Goal: Information Seeking & Learning: Compare options

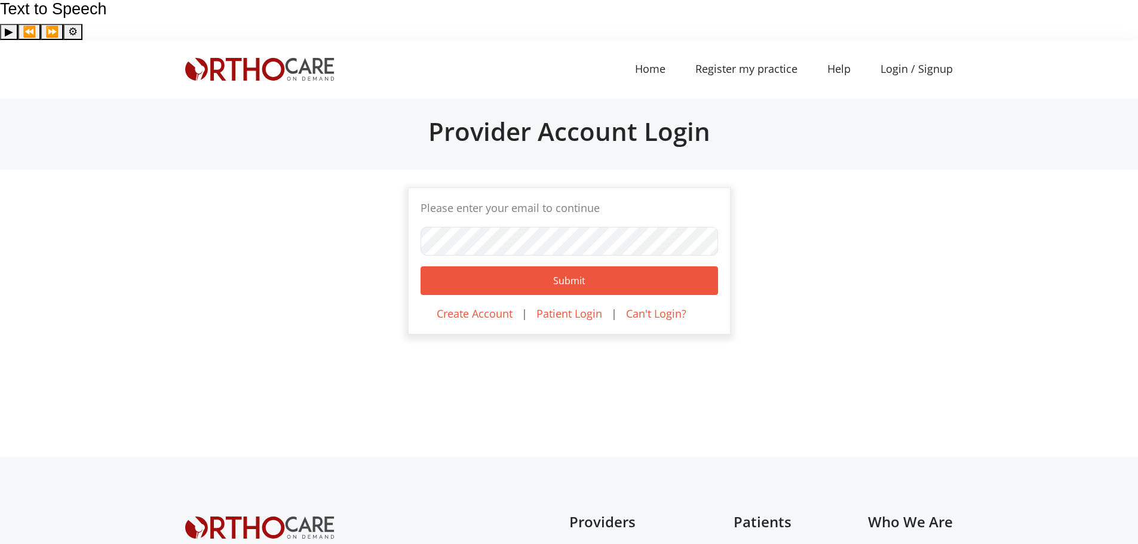
click at [258, 41] on div at bounding box center [259, 69] width 149 height 59
click at [275, 58] on img at bounding box center [259, 69] width 149 height 23
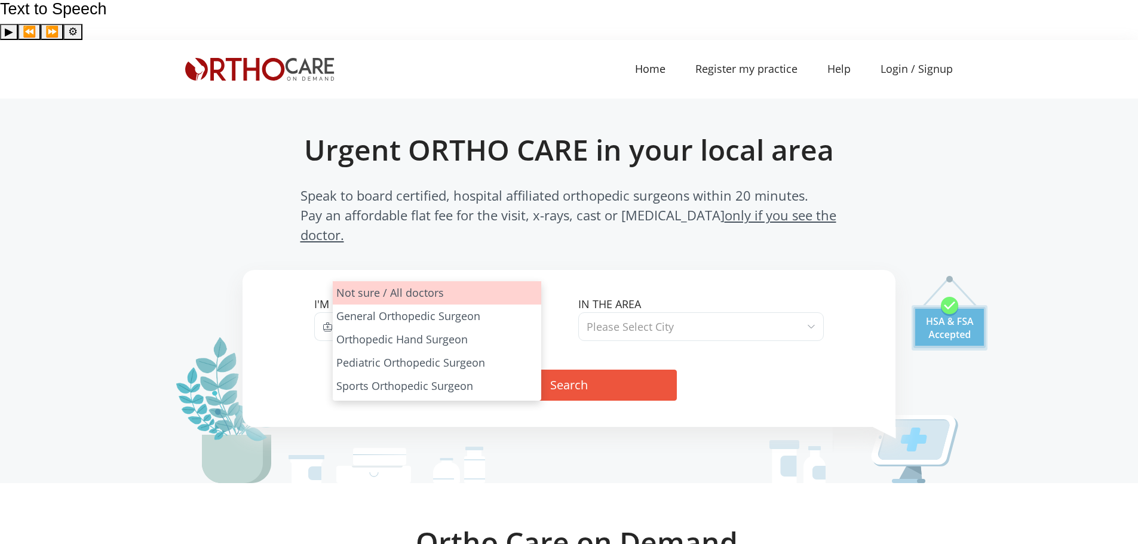
click at [512, 312] on span "Type of Specialist" at bounding box center [437, 326] width 208 height 29
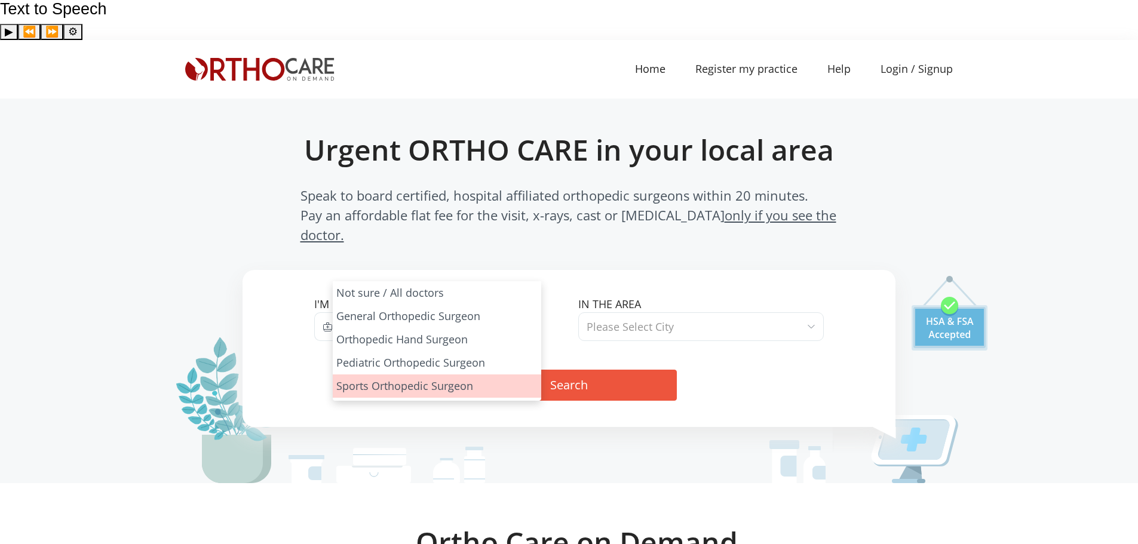
select select "4"
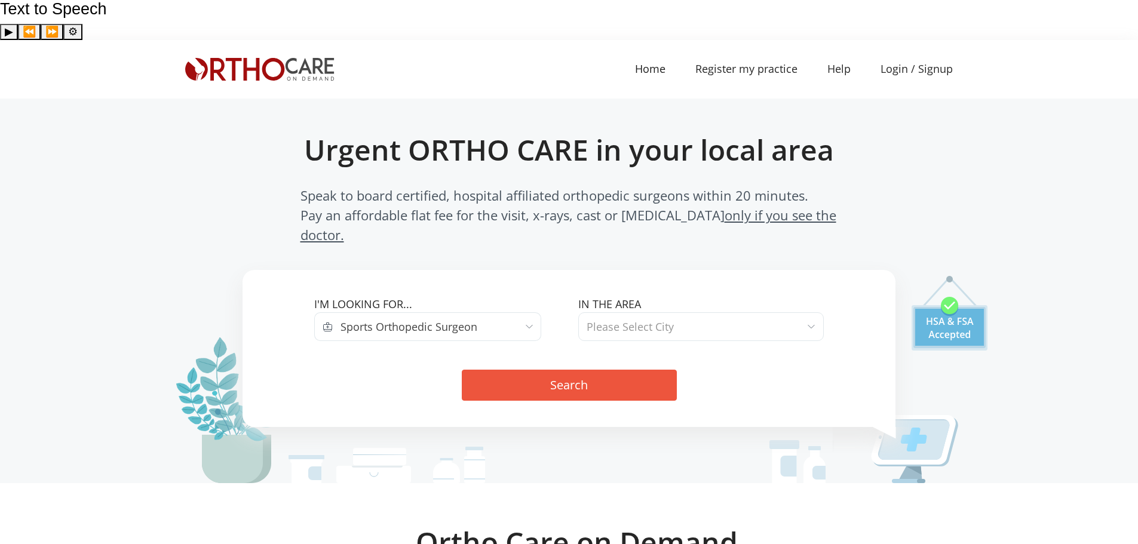
click at [706, 312] on span "Please Select City" at bounding box center [700, 326] width 245 height 29
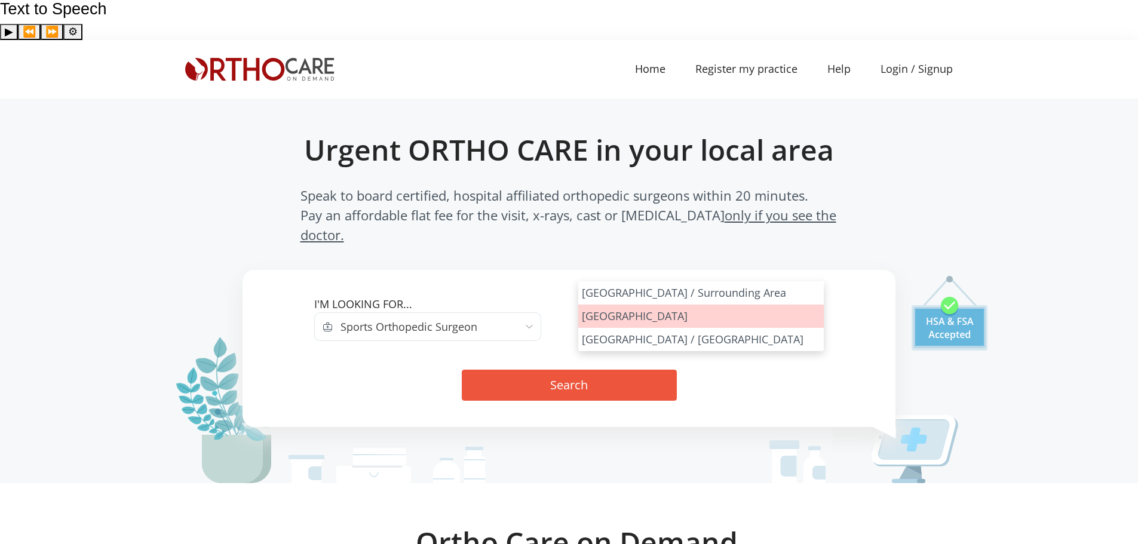
select select "Marin County"
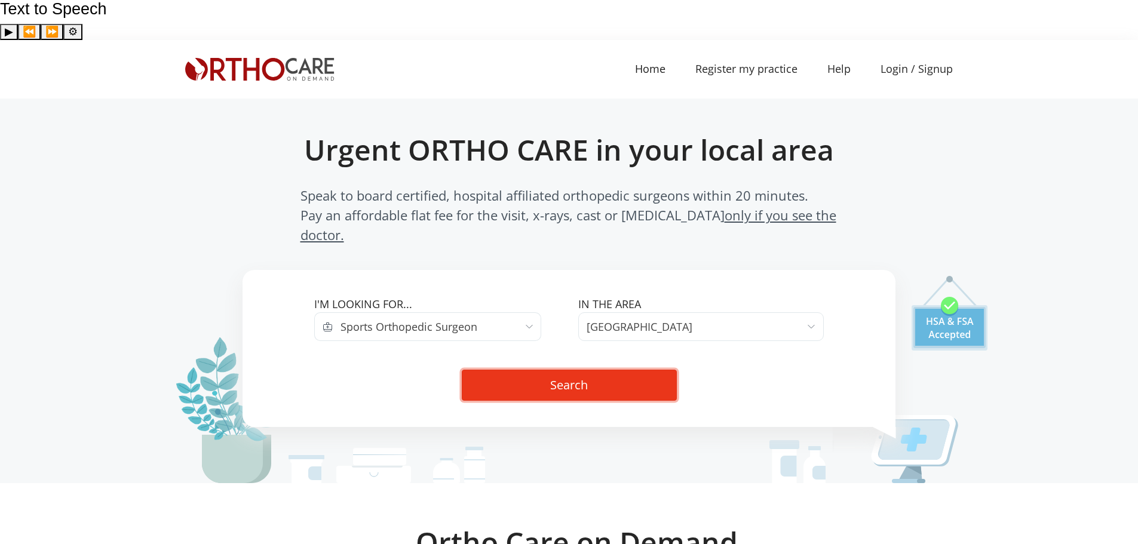
click at [591, 370] on button "Search" at bounding box center [569, 385] width 215 height 31
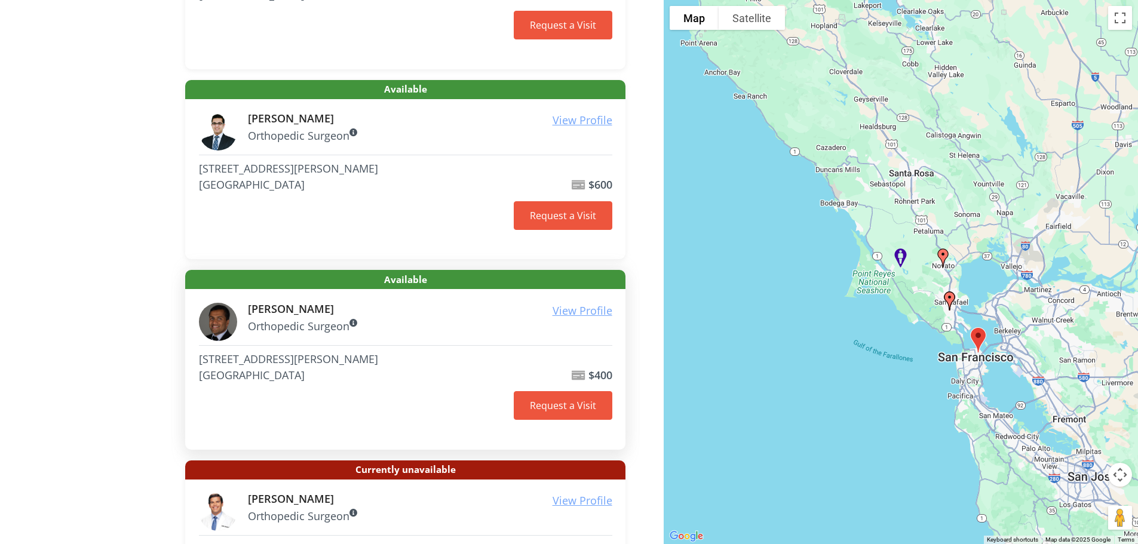
scroll to position [1115, 0]
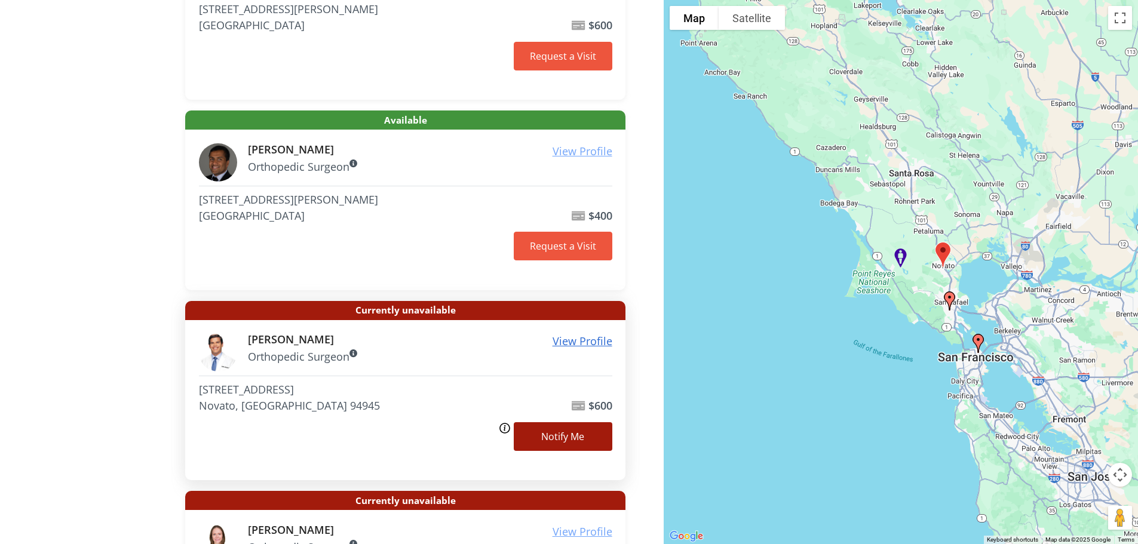
click at [589, 334] on u "View Profile" at bounding box center [582, 341] width 60 height 14
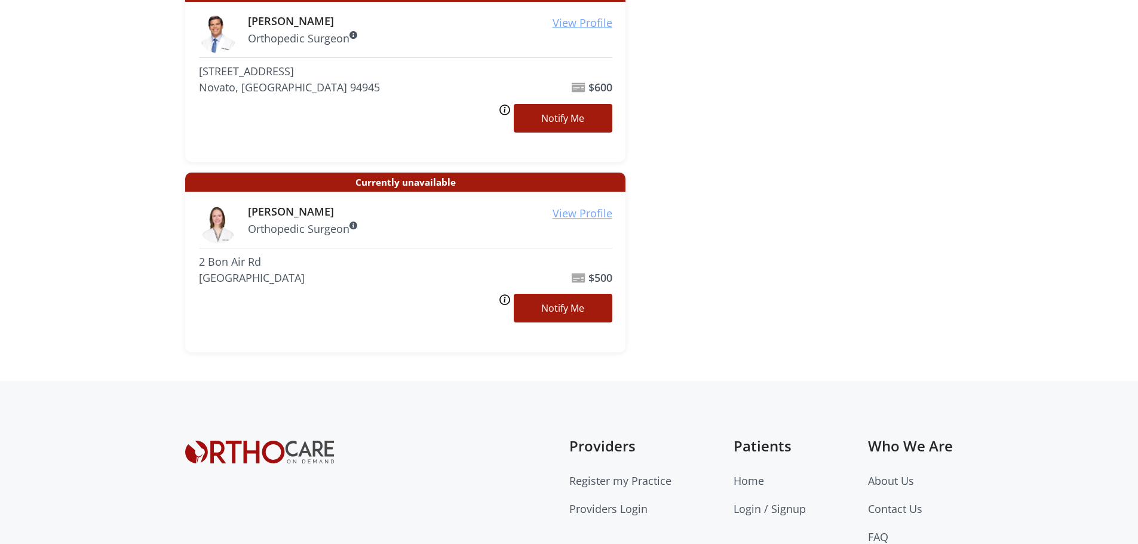
scroll to position [1496, 0]
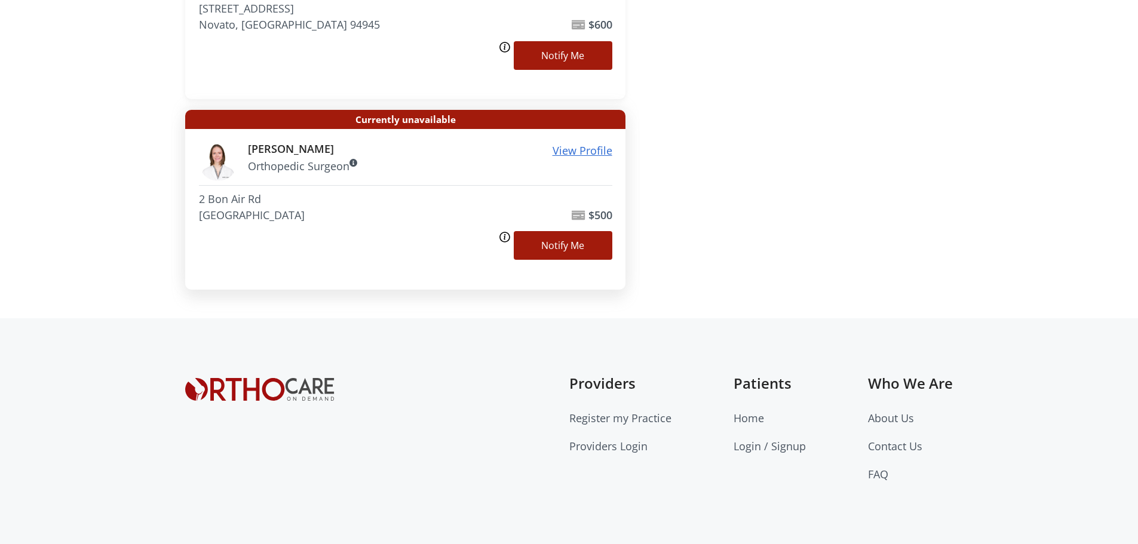
click at [585, 143] on u "View Profile" at bounding box center [582, 150] width 60 height 14
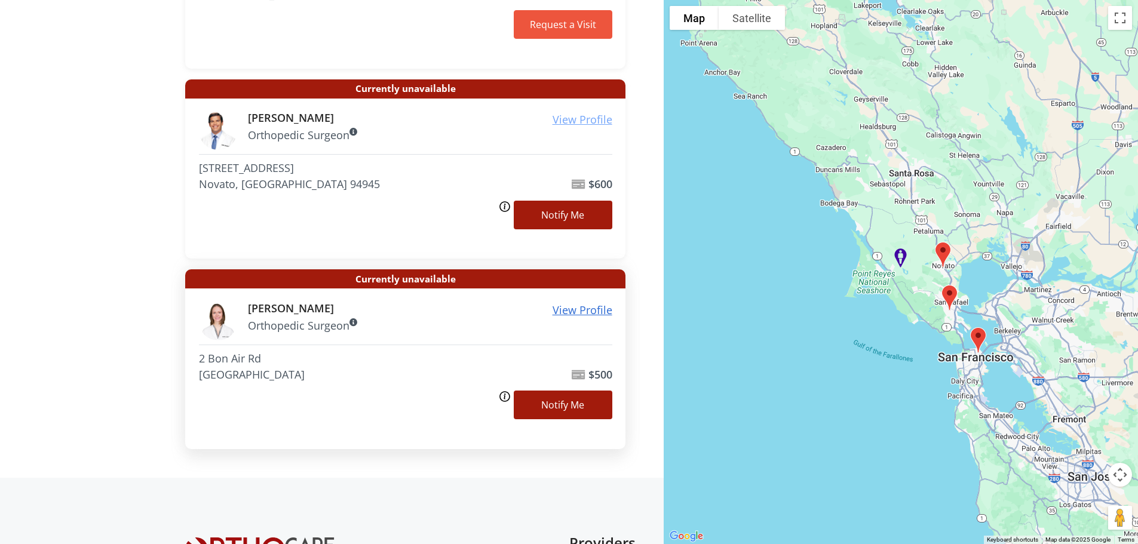
click at [585, 303] on u "View Profile" at bounding box center [582, 310] width 60 height 14
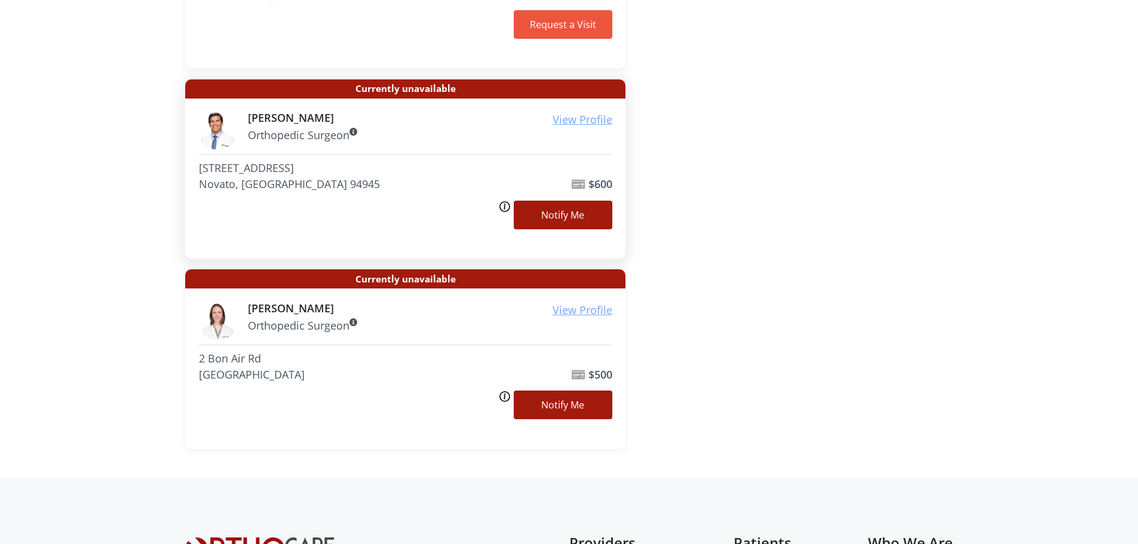
scroll to position [1336, 0]
